Goal: Task Accomplishment & Management: Complete application form

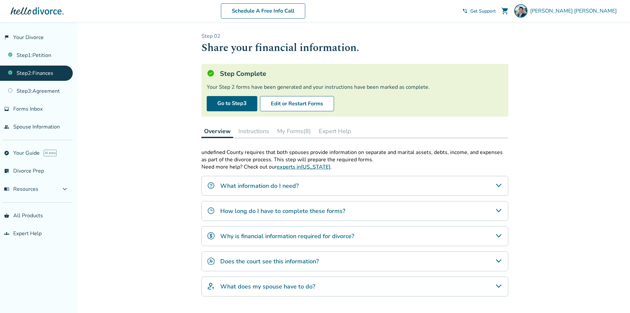
click at [292, 128] on button "My Forms (8)" at bounding box center [294, 130] width 39 height 13
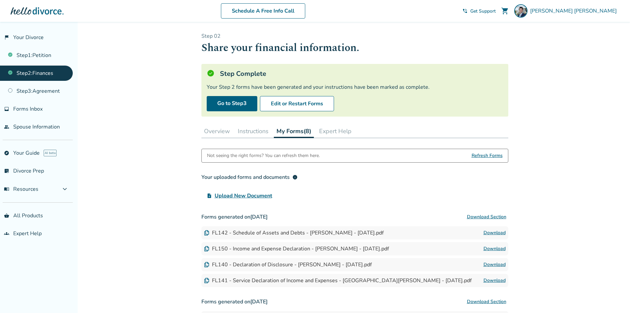
click at [605, 186] on div "Added to cart Step 0 2 Share your financial information. Step Complete Your Ste…" at bounding box center [315, 225] width 630 height 407
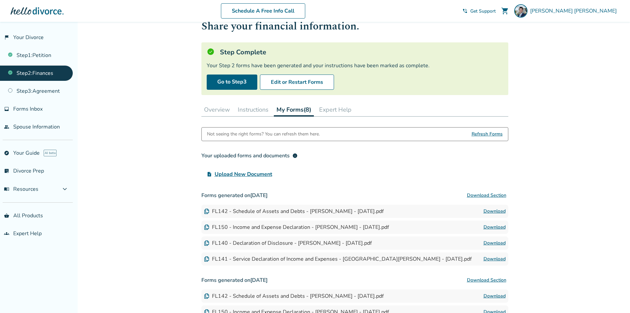
scroll to position [33, 0]
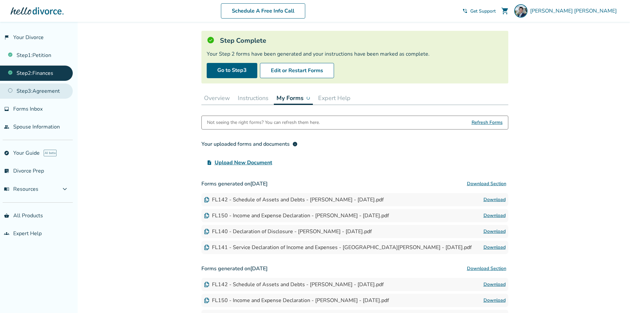
click at [50, 88] on link "Step 3 : Agreement" at bounding box center [36, 90] width 73 height 15
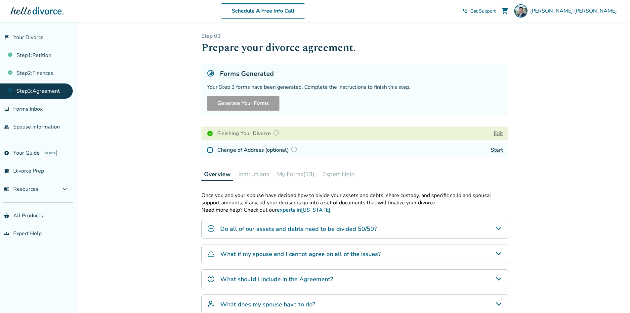
click at [557, 167] on div "Added to cart Step 0 3 Prepare your divorce agreement. Forms Generated Your Ste…" at bounding box center [315, 210] width 630 height 376
click at [296, 175] on button "My Forms (13)" at bounding box center [296, 173] width 43 height 13
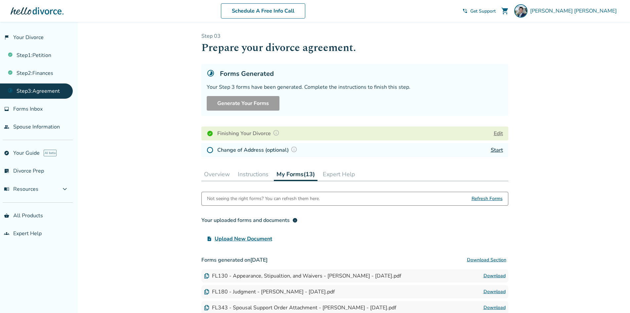
click at [250, 175] on button "Instructions" at bounding box center [253, 173] width 36 height 13
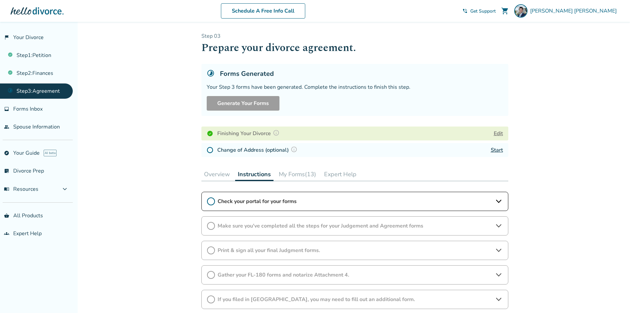
click at [215, 175] on button "Overview" at bounding box center [217, 173] width 31 height 13
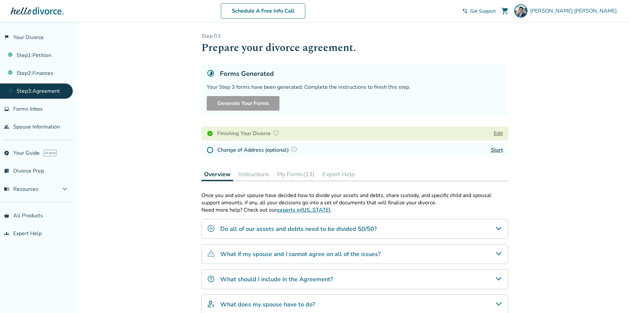
click at [210, 149] on img at bounding box center [210, 150] width 7 height 7
click at [252, 178] on button "Instructions" at bounding box center [254, 173] width 36 height 13
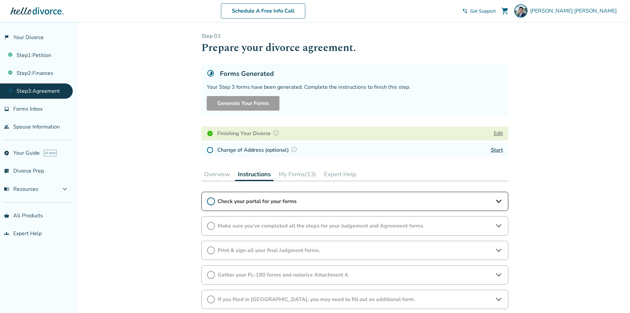
click at [253, 199] on span "Check your portal for your forms" at bounding box center [355, 201] width 275 height 7
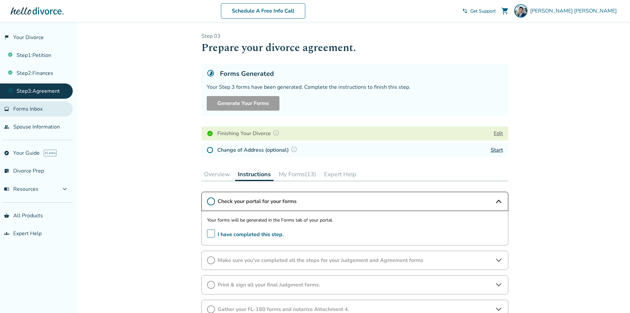
click at [26, 113] on link "inbox Forms Inbox" at bounding box center [36, 108] width 73 height 15
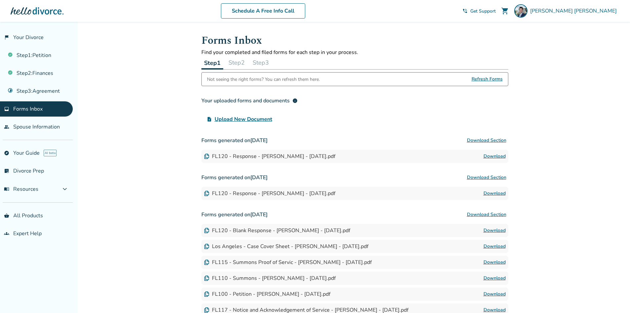
click at [240, 61] on button "Step 2" at bounding box center [237, 62] width 22 height 13
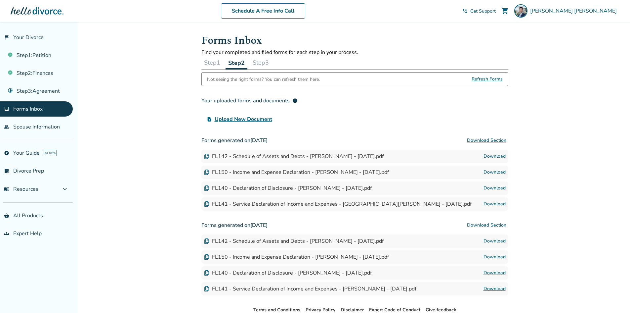
click at [261, 64] on button "Step 3" at bounding box center [261, 62] width 22 height 13
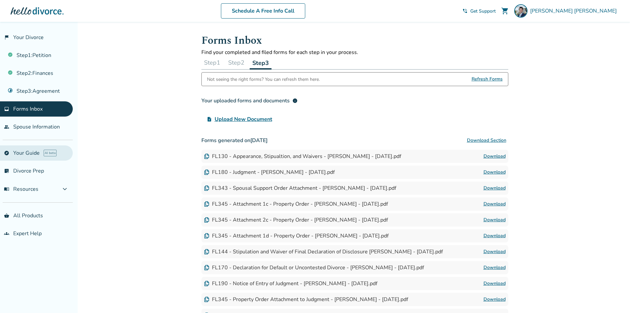
click at [39, 155] on link "explore Your Guide AI beta" at bounding box center [36, 152] width 73 height 15
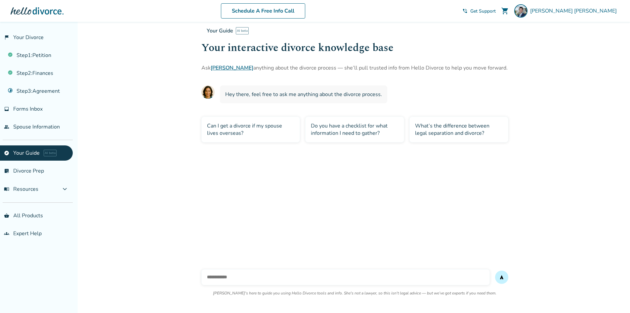
click at [246, 274] on input "text" at bounding box center [346, 277] width 289 height 16
type input "**********"
click at [495, 270] on button "send" at bounding box center [501, 276] width 13 height 13
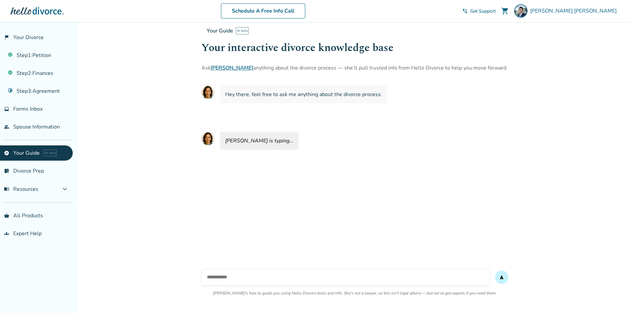
scroll to position [22, 0]
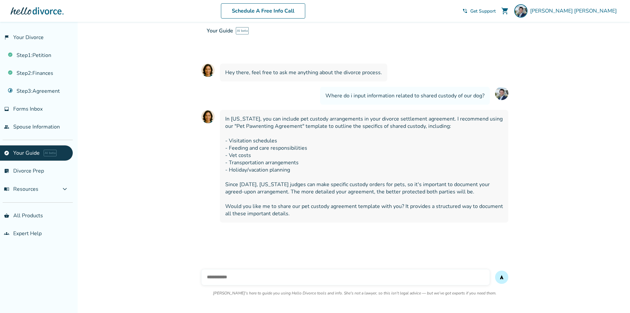
click at [384, 276] on input "text" at bounding box center [346, 277] width 289 height 16
type input "***"
click at [495, 270] on button "send" at bounding box center [501, 276] width 13 height 13
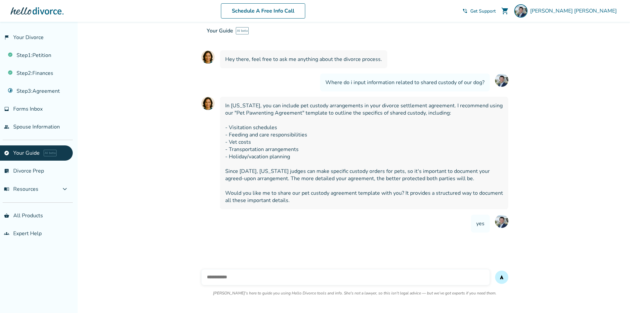
scroll to position [50, 0]
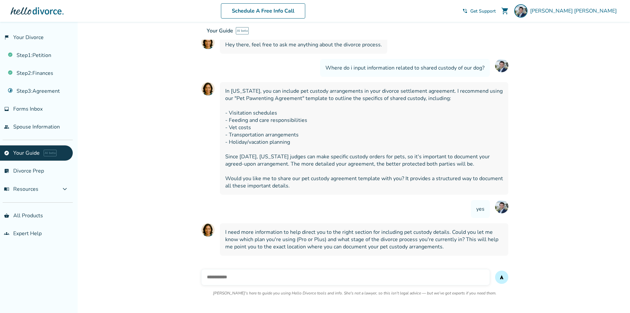
drag, startPoint x: 342, startPoint y: 278, endPoint x: 352, endPoint y: 276, distance: 10.5
click at [342, 278] on input "text" at bounding box center [346, 277] width 289 height 16
type input "**********"
click at [495, 270] on button "send" at bounding box center [501, 276] width 13 height 13
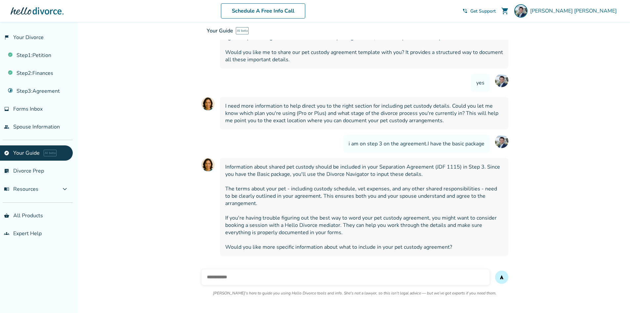
scroll to position [176, 0]
drag, startPoint x: 314, startPoint y: 173, endPoint x: 357, endPoint y: 172, distance: 43.4
click at [356, 172] on span "Information about shared pet custody should be included in your Separation Agre…" at bounding box center [364, 206] width 278 height 87
click at [358, 172] on span "Information about shared pet custody should be included in your Separation Agre…" at bounding box center [364, 206] width 278 height 87
click at [241, 278] on input "text" at bounding box center [346, 277] width 289 height 16
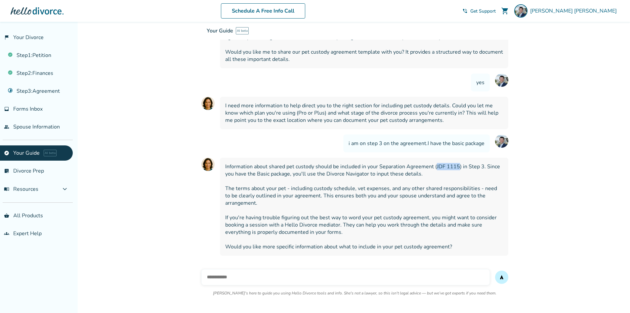
drag, startPoint x: 436, startPoint y: 166, endPoint x: 458, endPoint y: 166, distance: 21.8
click at [458, 166] on span "Information about shared pet custody should be included in your Separation Agre…" at bounding box center [364, 206] width 278 height 87
copy span "JDF 1115"
drag, startPoint x: 266, startPoint y: 250, endPoint x: 349, endPoint y: 251, distance: 82.7
click at [349, 251] on div "Information about shared pet custody should be included in your Separation Agre…" at bounding box center [364, 207] width 289 height 98
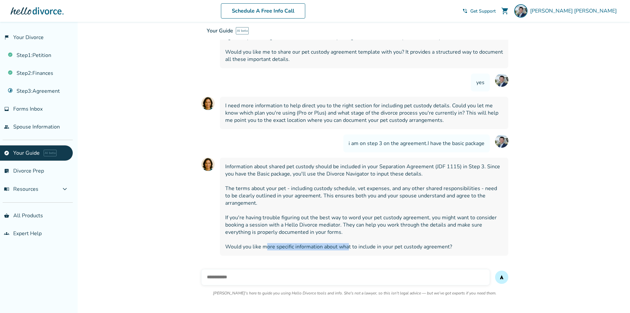
click at [349, 251] on div "Information about shared pet custody should be included in your Separation Agre…" at bounding box center [364, 207] width 289 height 98
click at [232, 278] on input "text" at bounding box center [346, 277] width 289 height 16
paste input "*********"
type input "**********"
click at [495, 270] on button "send" at bounding box center [501, 276] width 13 height 13
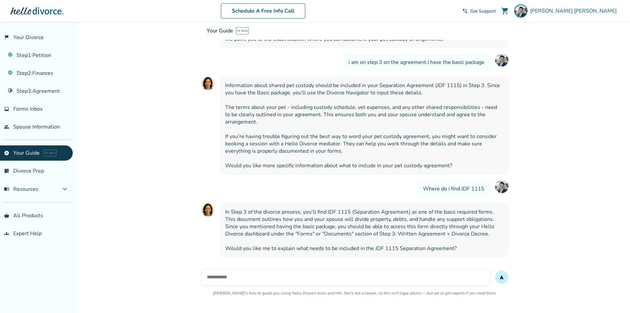
scroll to position [259, 0]
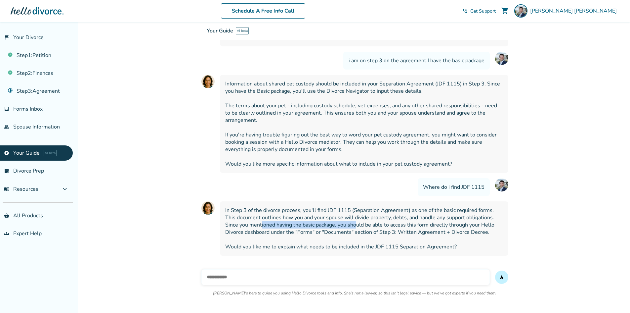
drag, startPoint x: 247, startPoint y: 224, endPoint x: 342, endPoint y: 223, distance: 95.3
click at [342, 223] on span "In Step 3 of the divorce process, you'll find JDF 1115 (Separation Agreement) a…" at bounding box center [364, 229] width 278 height 44
click at [272, 232] on span "In Step 3 of the divorce process, you'll find JDF 1115 (Separation Agreement) a…" at bounding box center [364, 229] width 278 height 44
click at [285, 276] on input "text" at bounding box center [346, 277] width 289 height 16
type input "***"
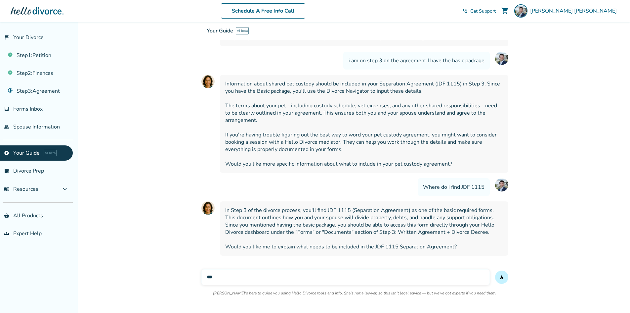
click at [495, 270] on button "send" at bounding box center [501, 276] width 13 height 13
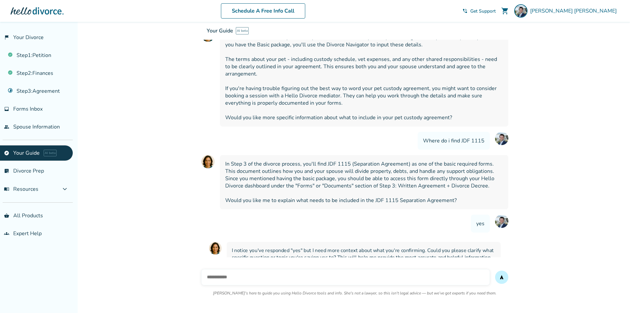
scroll to position [320, 0]
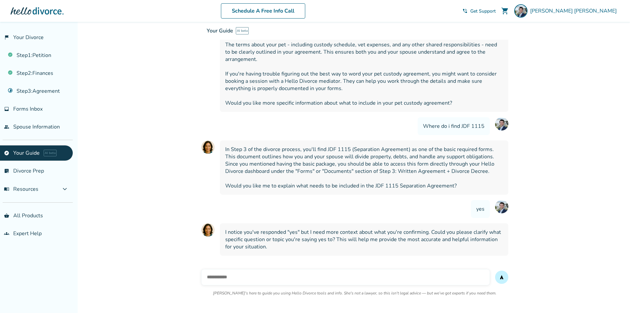
click at [344, 280] on input "text" at bounding box center [346, 277] width 289 height 16
type input "**********"
click at [495, 270] on button "send" at bounding box center [501, 276] width 13 height 13
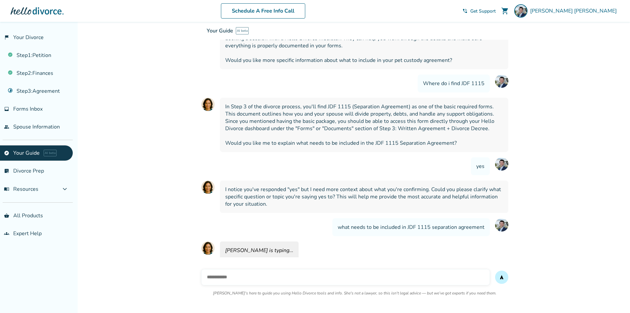
scroll to position [366, 0]
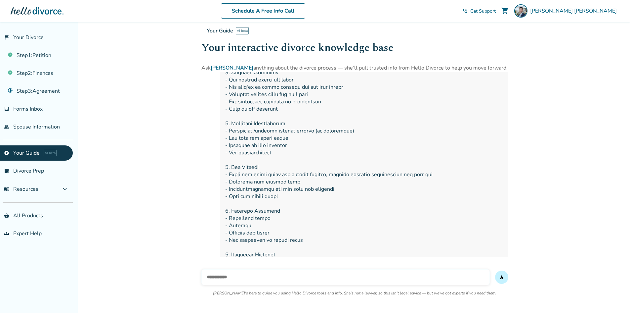
click at [397, 214] on span at bounding box center [364, 185] width 278 height 262
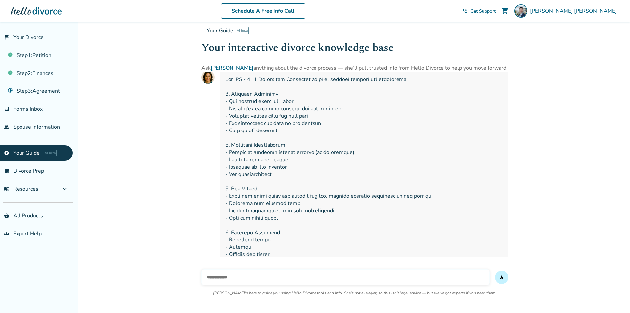
scroll to position [522, 0]
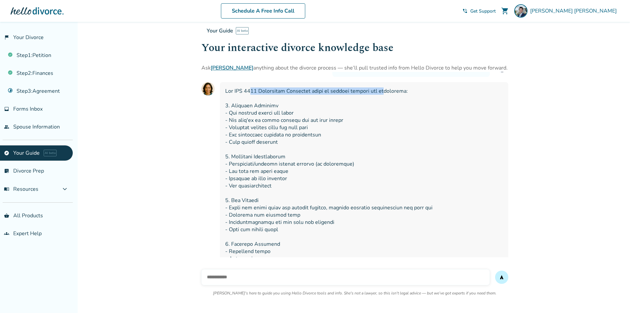
drag, startPoint x: 253, startPoint y: 90, endPoint x: 402, endPoint y: 89, distance: 149.6
click at [400, 89] on span at bounding box center [364, 218] width 278 height 262
click at [404, 89] on span at bounding box center [364, 218] width 278 height 262
drag, startPoint x: 234, startPoint y: 91, endPoint x: 277, endPoint y: 95, distance: 43.5
click at [276, 95] on span at bounding box center [364, 218] width 278 height 262
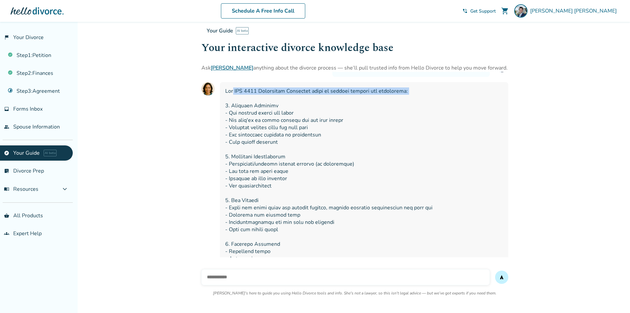
click at [277, 95] on span at bounding box center [364, 218] width 278 height 262
drag, startPoint x: 239, startPoint y: 89, endPoint x: 308, endPoint y: 89, distance: 69.2
click at [308, 89] on span at bounding box center [364, 218] width 278 height 262
drag, startPoint x: 236, startPoint y: 92, endPoint x: 257, endPoint y: 92, distance: 21.2
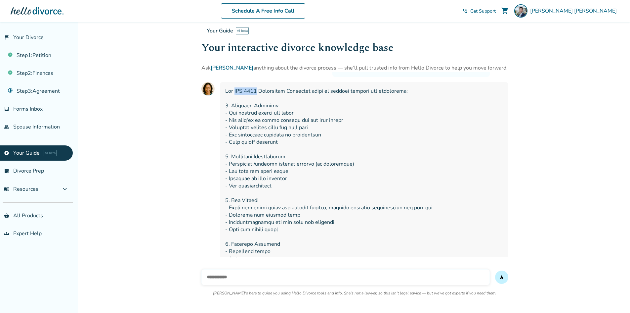
click at [257, 92] on span at bounding box center [364, 218] width 278 height 262
copy span "JDF 1115"
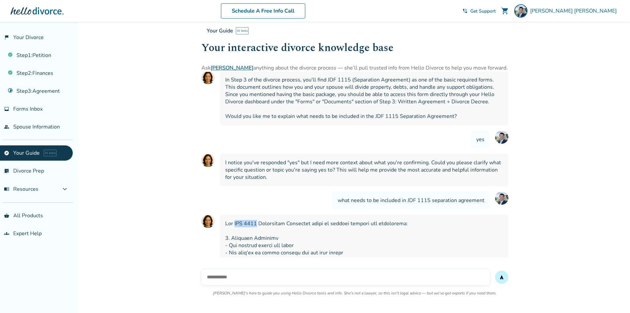
scroll to position [422, 0]
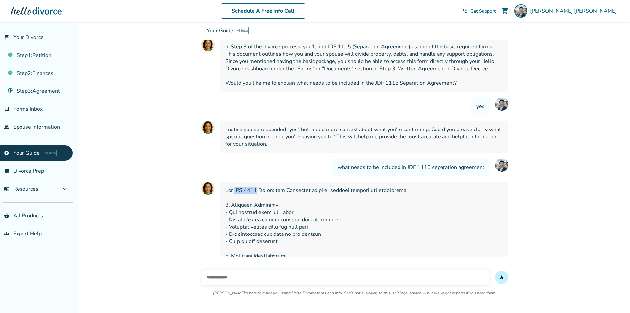
click at [253, 191] on span at bounding box center [364, 318] width 278 height 262
click at [244, 184] on div at bounding box center [364, 317] width 289 height 273
click at [305, 195] on span at bounding box center [364, 318] width 278 height 262
drag, startPoint x: 250, startPoint y: 191, endPoint x: 311, endPoint y: 194, distance: 60.6
click at [311, 194] on span at bounding box center [364, 318] width 278 height 262
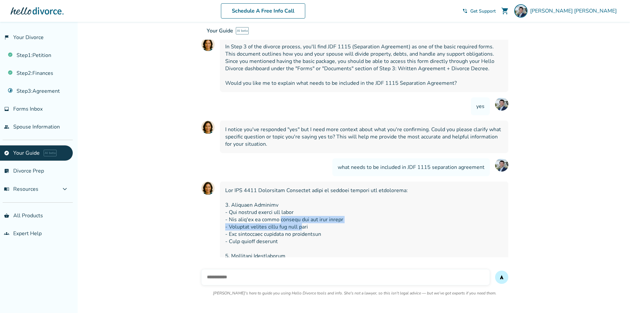
drag, startPoint x: 277, startPoint y: 221, endPoint x: 309, endPoint y: 223, distance: 32.2
click at [309, 223] on span at bounding box center [364, 318] width 278 height 262
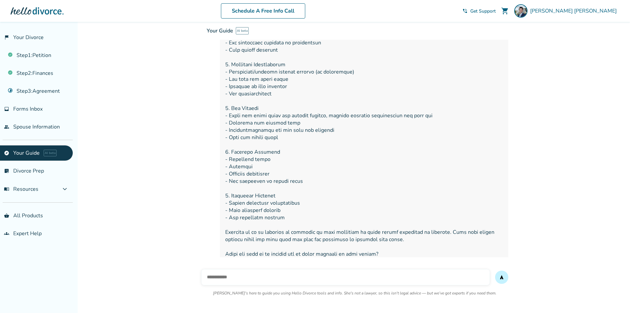
scroll to position [621, 0]
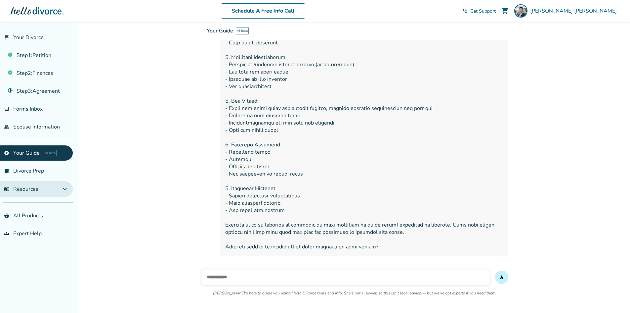
click at [24, 191] on span "menu_book Resources" at bounding box center [21, 188] width 34 height 7
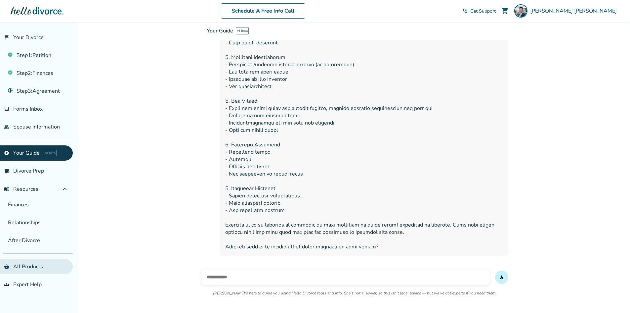
click at [23, 263] on link "shopping_basket All Products" at bounding box center [36, 266] width 73 height 15
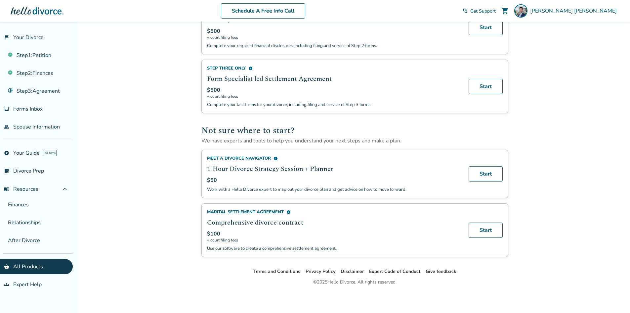
scroll to position [349, 0]
click at [21, 11] on div at bounding box center [37, 10] width 53 height 13
click at [59, 12] on div at bounding box center [37, 10] width 53 height 13
click at [43, 13] on div at bounding box center [37, 10] width 53 height 13
click at [30, 40] on link "flag_2 Your Divorce" at bounding box center [36, 37] width 73 height 15
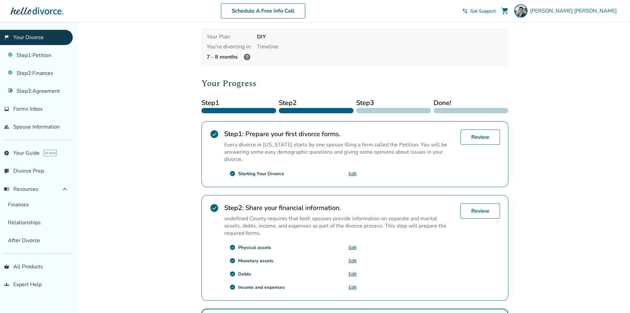
scroll to position [159, 0]
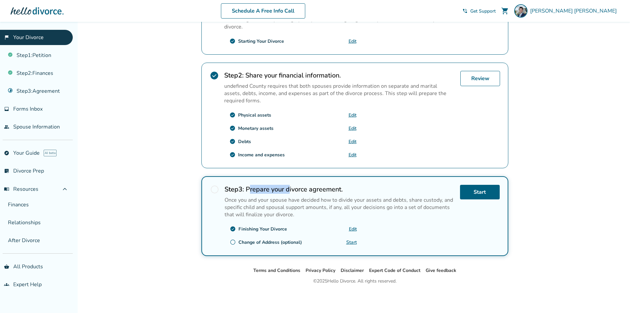
drag, startPoint x: 252, startPoint y: 189, endPoint x: 318, endPoint y: 190, distance: 66.2
click at [316, 190] on h2 "Step 3 : Prepare your divorce agreement." at bounding box center [340, 189] width 230 height 9
click at [318, 190] on h2 "Step 3 : Prepare your divorce agreement." at bounding box center [340, 189] width 230 height 9
click at [350, 242] on link "Start" at bounding box center [351, 242] width 11 height 6
click at [57, 192] on button "menu_book Resources expand_less" at bounding box center [36, 189] width 73 height 16
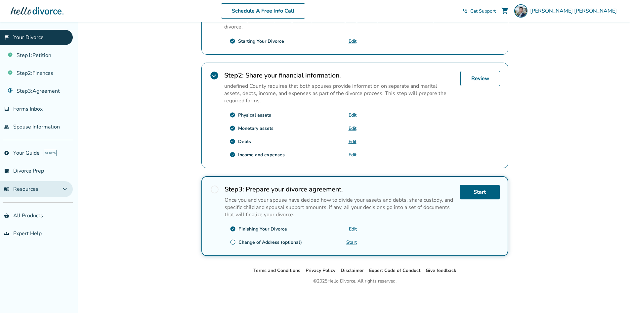
click at [56, 192] on button "menu_book Resources expand_more" at bounding box center [36, 189] width 73 height 16
click at [56, 192] on button "menu_book Resources expand_less" at bounding box center [36, 189] width 73 height 16
click at [20, 122] on link "people Spouse Information" at bounding box center [36, 126] width 73 height 15
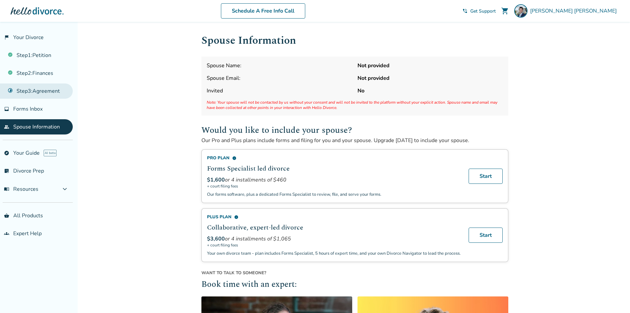
click at [30, 89] on link "Step 3 : Agreement" at bounding box center [36, 90] width 73 height 15
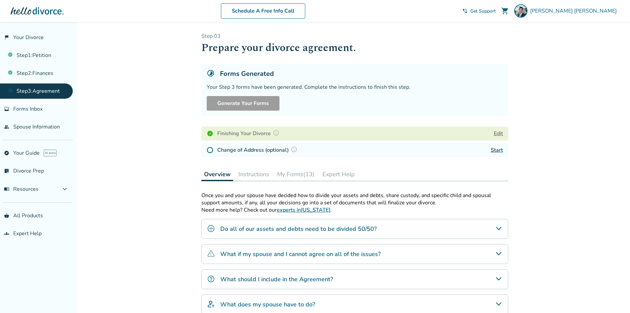
click at [288, 174] on button "My Forms (13)" at bounding box center [296, 173] width 43 height 13
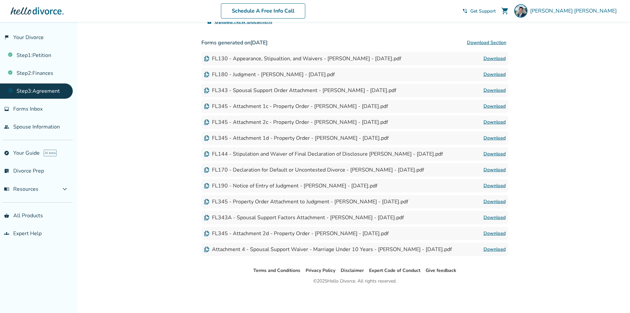
scroll to position [184, 0]
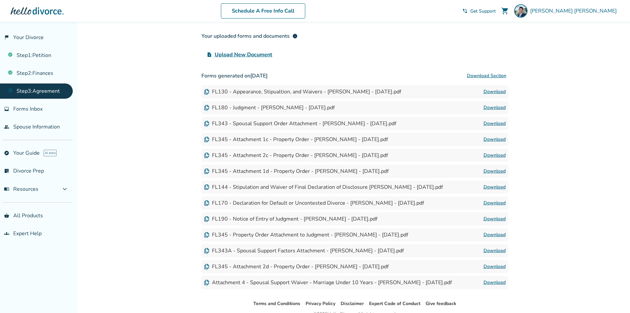
click at [478, 75] on button "Download Section" at bounding box center [486, 75] width 43 height 13
click at [576, 94] on div "Added to cart Step 0 3 Prepare your divorce agreement. Forms Generated Your Ste…" at bounding box center [315, 92] width 630 height 508
click at [496, 11] on link "phone_in_talk Get Support" at bounding box center [479, 11] width 33 height 6
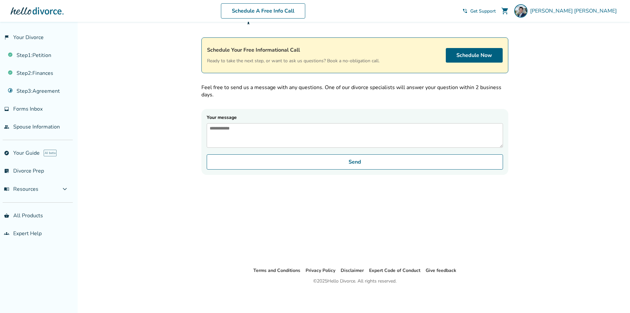
scroll to position [22, 0]
click at [496, 11] on link "phone_in_talk Get Support" at bounding box center [479, 11] width 33 height 6
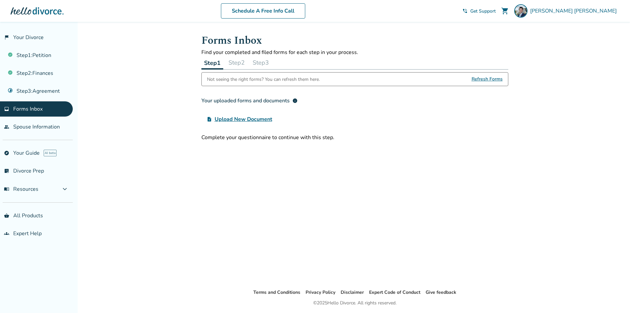
click at [263, 62] on button "Step 3" at bounding box center [261, 62] width 22 height 13
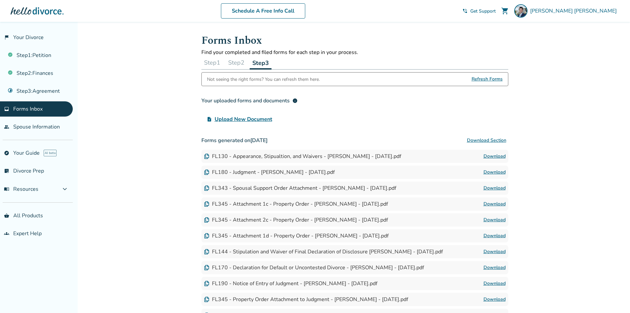
click at [242, 62] on button "Step 2" at bounding box center [237, 62] width 22 height 13
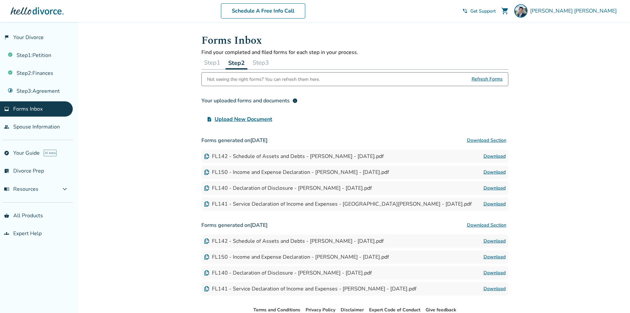
click at [218, 64] on button "Step 1" at bounding box center [213, 62] width 22 height 13
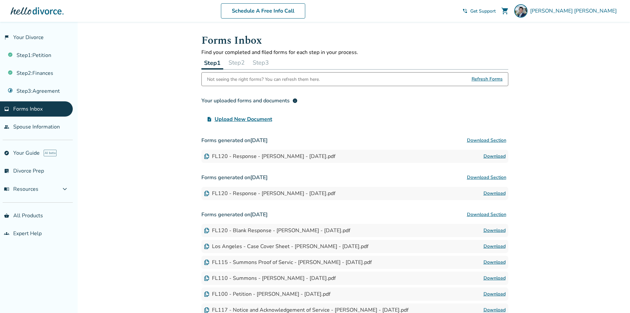
click at [266, 62] on button "Step 3" at bounding box center [261, 62] width 22 height 13
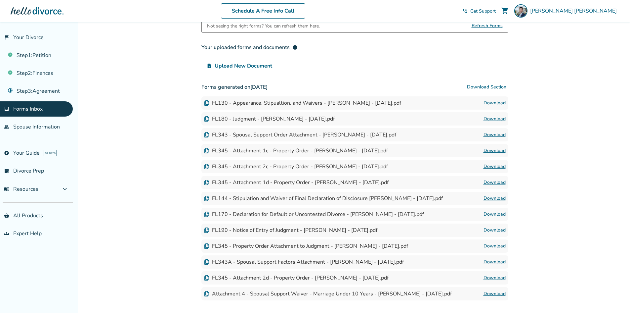
scroll to position [98, 0]
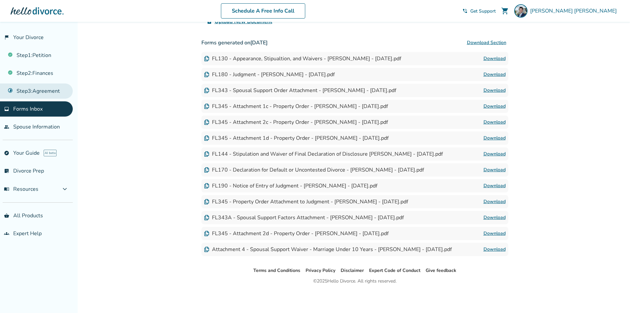
drag, startPoint x: 27, startPoint y: 88, endPoint x: 40, endPoint y: 92, distance: 13.7
click at [27, 88] on link "Step 3 : Agreement" at bounding box center [36, 90] width 73 height 15
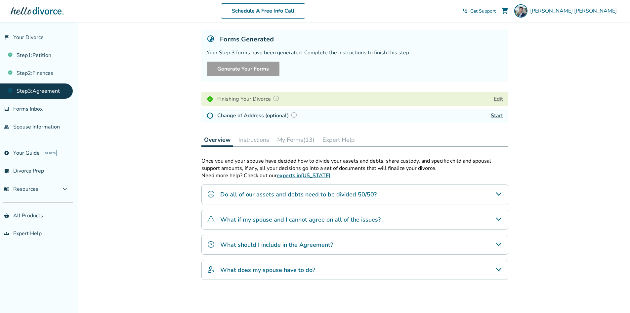
scroll to position [85, 0]
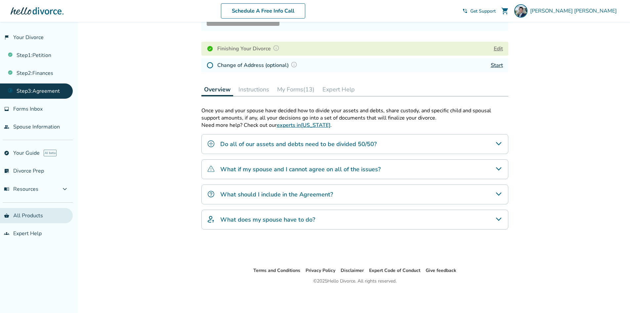
click at [33, 213] on link "shopping_basket All Products" at bounding box center [36, 215] width 73 height 15
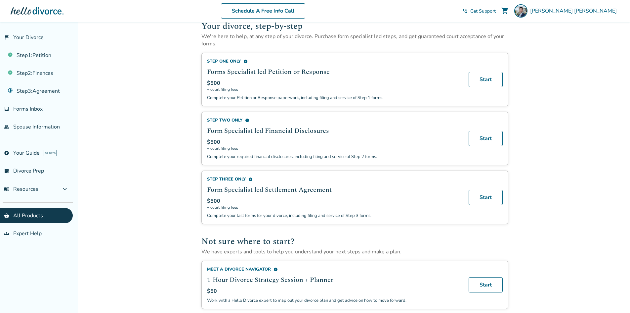
scroll to position [265, 0]
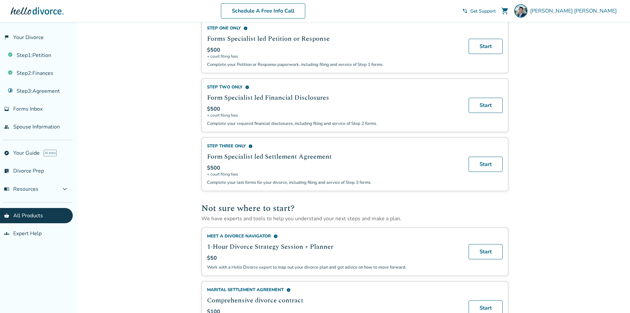
click at [233, 149] on div "Step Three Only info" at bounding box center [334, 146] width 254 height 6
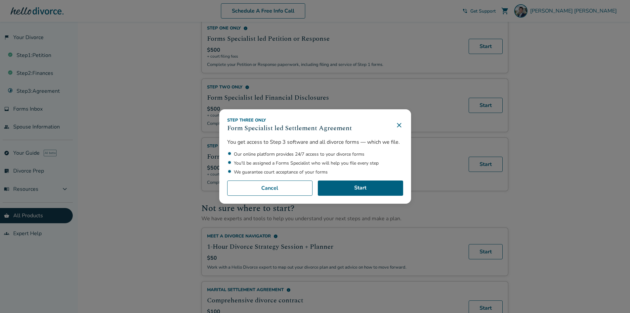
click at [403, 125] on icon at bounding box center [399, 125] width 8 height 8
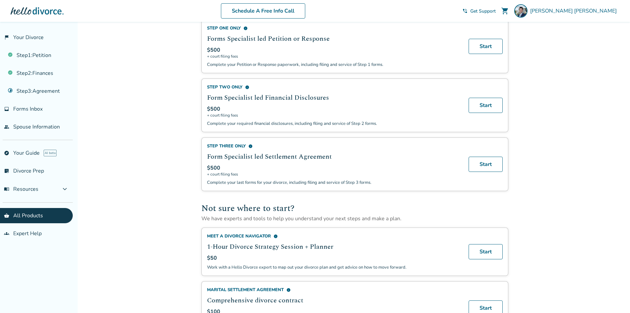
click at [610, 185] on div "Added to cart Plans and Pricing Divorce your way — DIY to create your forms, fi…" at bounding box center [315, 74] width 630 height 634
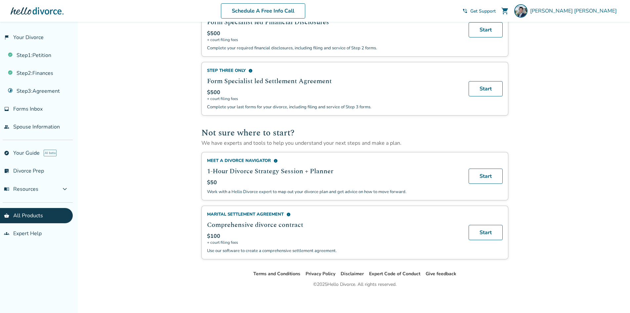
scroll to position [349, 0]
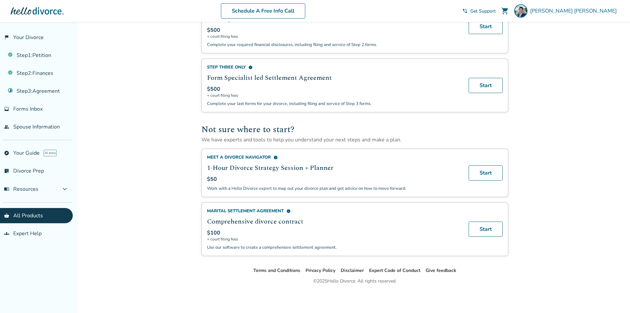
click at [248, 211] on div "Marital Settlement Agreement info" at bounding box center [334, 211] width 254 height 6
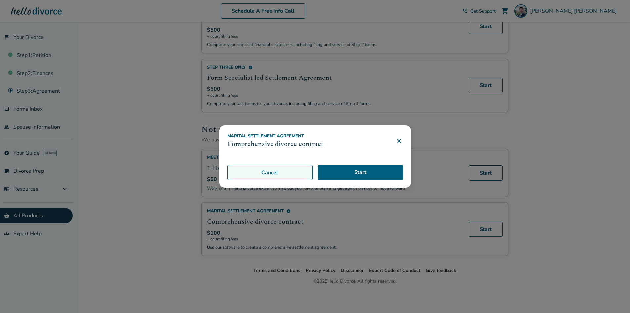
click at [254, 176] on button "Cancel" at bounding box center [269, 172] width 85 height 15
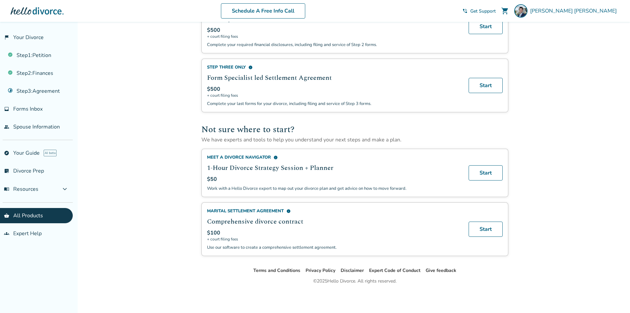
click at [219, 210] on div "Marital Settlement Agreement info" at bounding box center [334, 211] width 254 height 6
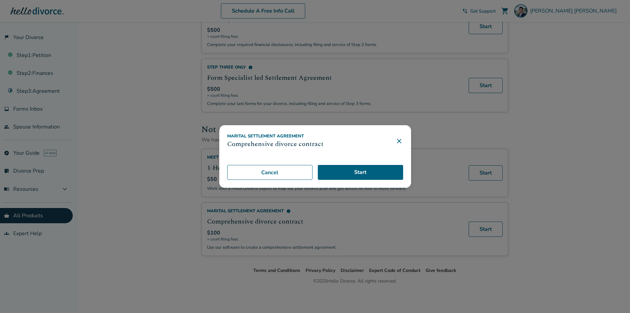
click at [401, 140] on icon at bounding box center [399, 141] width 4 height 4
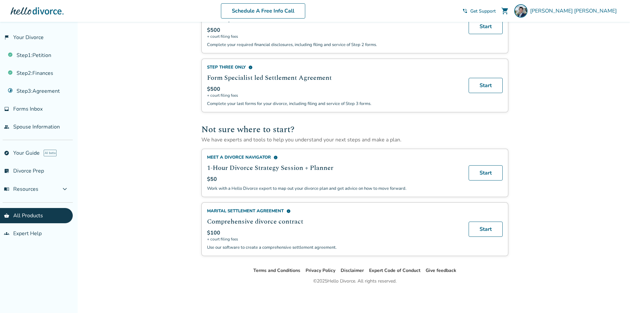
click at [290, 213] on span "info" at bounding box center [289, 211] width 4 height 4
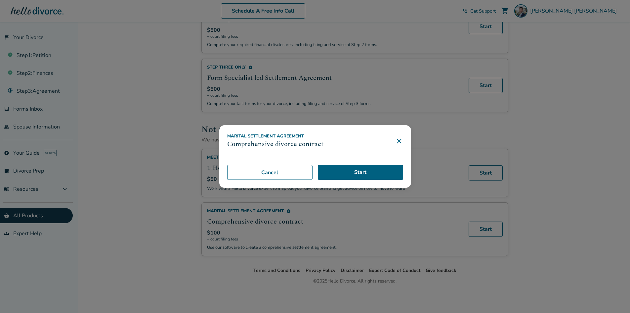
click at [403, 141] on icon at bounding box center [399, 141] width 8 height 8
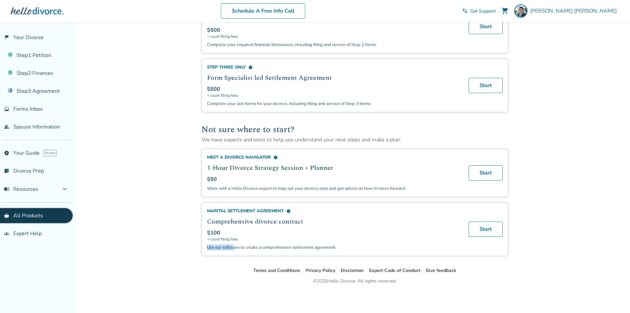
drag, startPoint x: 233, startPoint y: 249, endPoint x: 311, endPoint y: 240, distance: 78.9
click at [311, 240] on div "Marital Settlement Agreement info Comprehensive divorce contract $100 + court f…" at bounding box center [334, 229] width 254 height 42
click at [311, 240] on span "+ court filing fees" at bounding box center [334, 238] width 254 height 5
click at [27, 189] on span "menu_book Resources" at bounding box center [21, 188] width 34 height 7
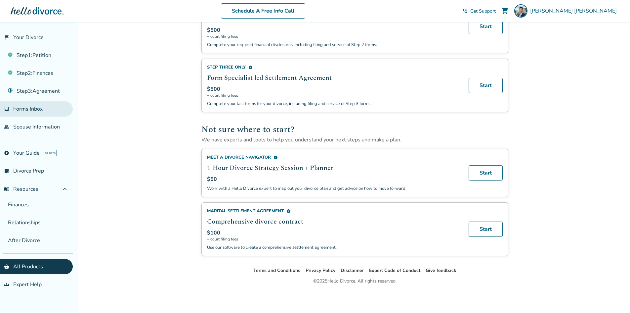
click at [40, 107] on span "Forms Inbox" at bounding box center [27, 108] width 29 height 7
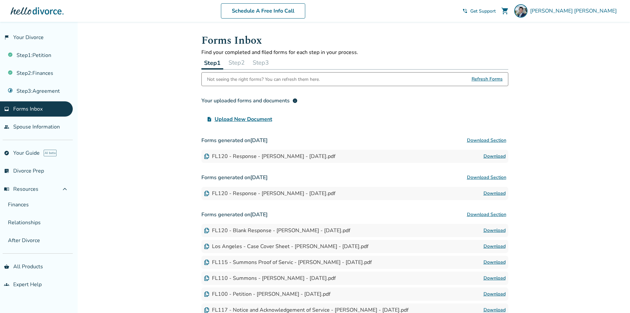
click at [266, 60] on button "Step 3" at bounding box center [261, 62] width 22 height 13
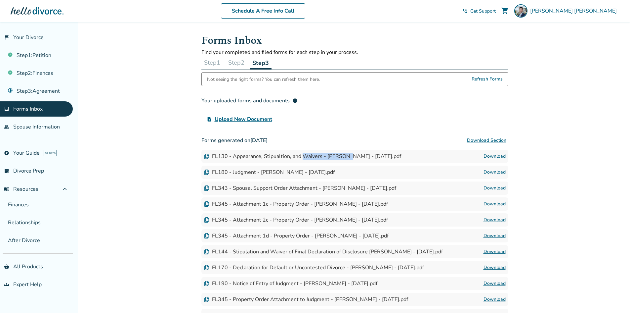
drag, startPoint x: 304, startPoint y: 159, endPoint x: 356, endPoint y: 157, distance: 52.0
click at [356, 157] on div "FL130 - Appearance, Stipualtion, and Waivers - Ryan Thomason - 2025-09-13.pdf" at bounding box center [302, 156] width 197 height 7
click at [358, 157] on div "FL130 - Appearance, Stipualtion, and Waivers - Ryan Thomason - 2025-09-13.pdf" at bounding box center [302, 156] width 197 height 7
drag, startPoint x: 281, startPoint y: 250, endPoint x: 322, endPoint y: 251, distance: 40.4
click at [322, 251] on div "FL144 - Stipulation and Waiver of Final Declaration of Disclosure Ryan Thomason…" at bounding box center [323, 251] width 239 height 7
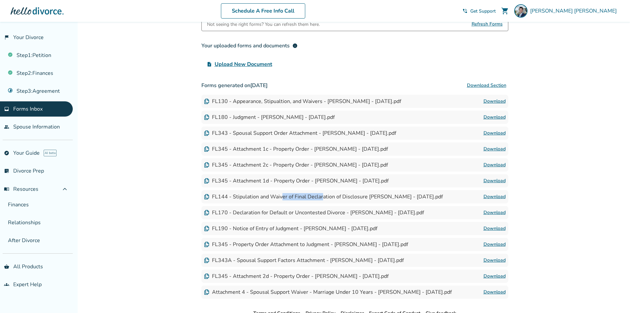
scroll to position [66, 0]
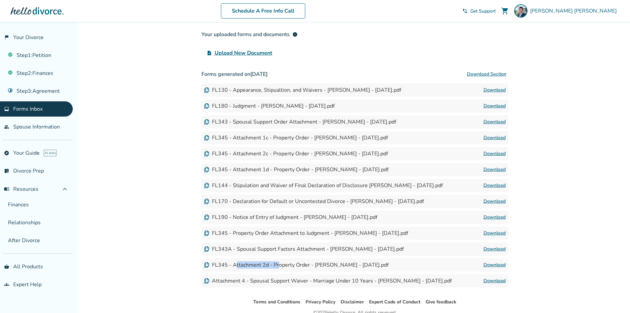
drag, startPoint x: 239, startPoint y: 265, endPoint x: 281, endPoint y: 264, distance: 42.7
click at [281, 264] on div "FL345 - Attachment 2d - Property Order - Ryan Thomason - 2025-09-13.pdf" at bounding box center [296, 264] width 185 height 7
click at [274, 282] on div "Attachment 4 - Spousal Support Waiver - Marriage Under 10 Years - Ryan Thomason…" at bounding box center [328, 280] width 248 height 7
click at [281, 266] on div "FL345 - Attachment 2d - Property Order - Ryan Thomason - 2025-09-13.pdf" at bounding box center [296, 264] width 185 height 7
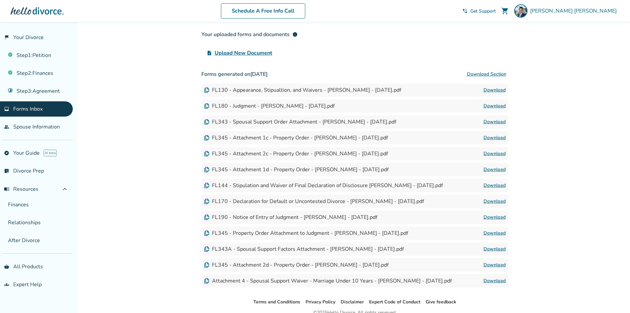
click at [495, 265] on link "Download" at bounding box center [495, 265] width 22 height 8
click at [492, 88] on link "Download" at bounding box center [495, 90] width 22 height 8
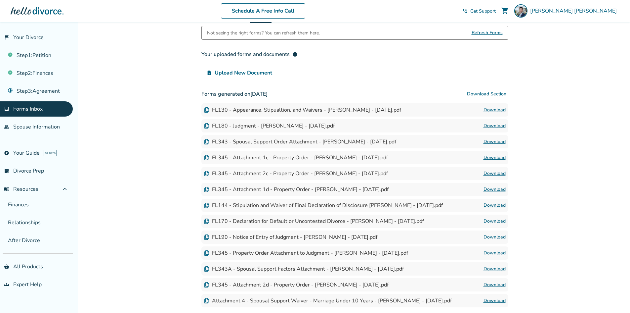
scroll to position [0, 0]
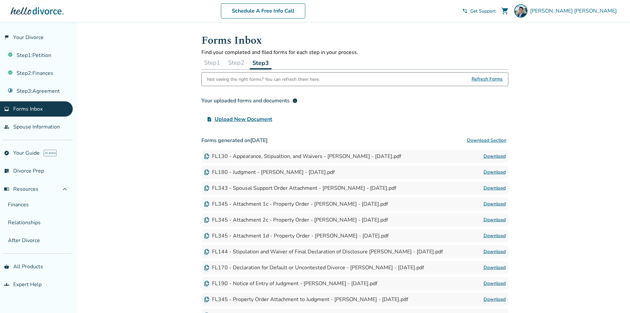
click at [494, 170] on link "Download" at bounding box center [495, 172] width 22 height 8
click at [496, 12] on span "Get Support" at bounding box center [483, 11] width 25 height 6
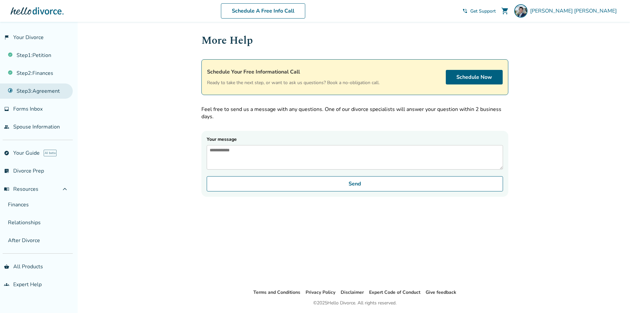
click at [37, 93] on link "Step 3 : Agreement" at bounding box center [36, 90] width 73 height 15
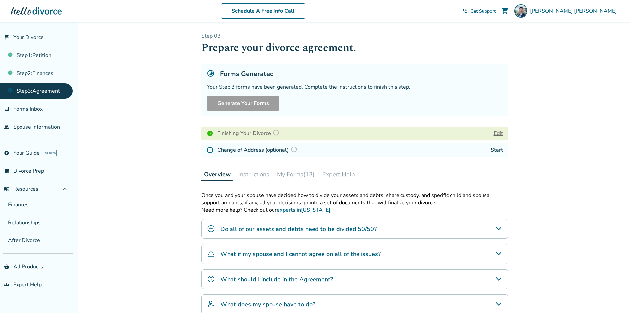
click at [243, 134] on h4 "Finishing Your Divorce" at bounding box center [249, 133] width 64 height 9
click at [499, 132] on button "Edit" at bounding box center [498, 133] width 9 height 8
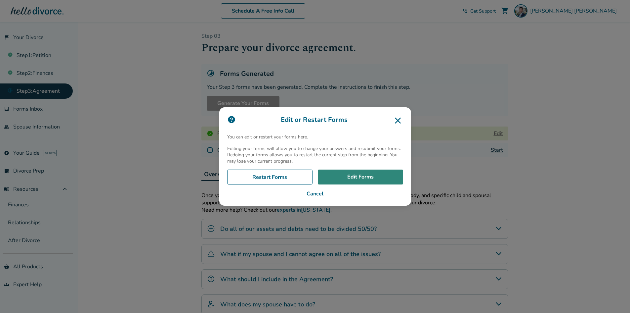
click at [361, 177] on link "Edit Forms" at bounding box center [360, 176] width 85 height 15
